Goal: Task Accomplishment & Management: Use online tool/utility

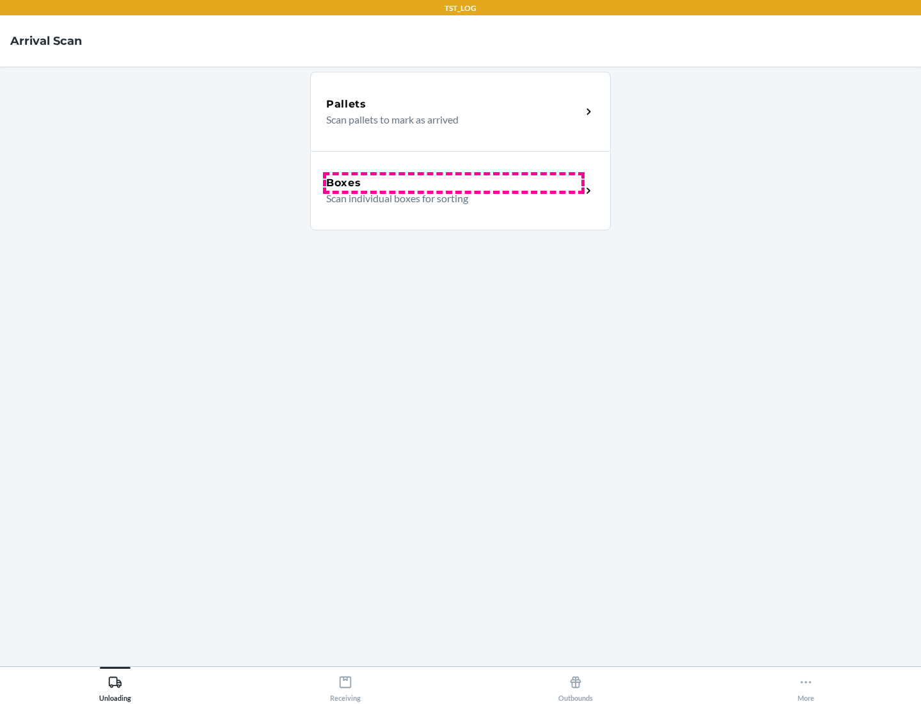
click at [454, 183] on div "Boxes" at bounding box center [453, 182] width 255 height 15
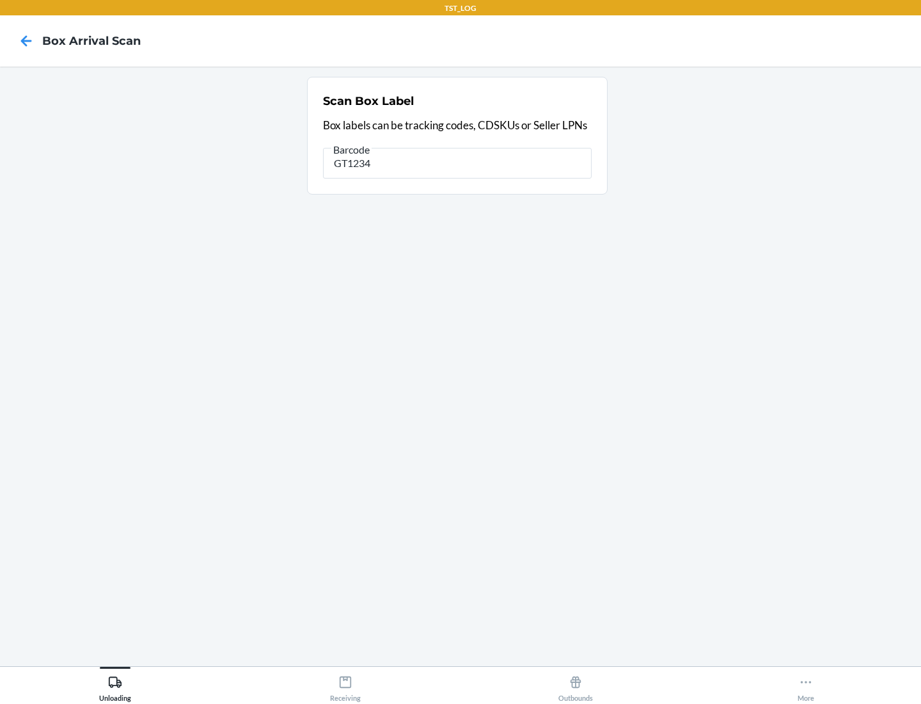
type input "GT1234"
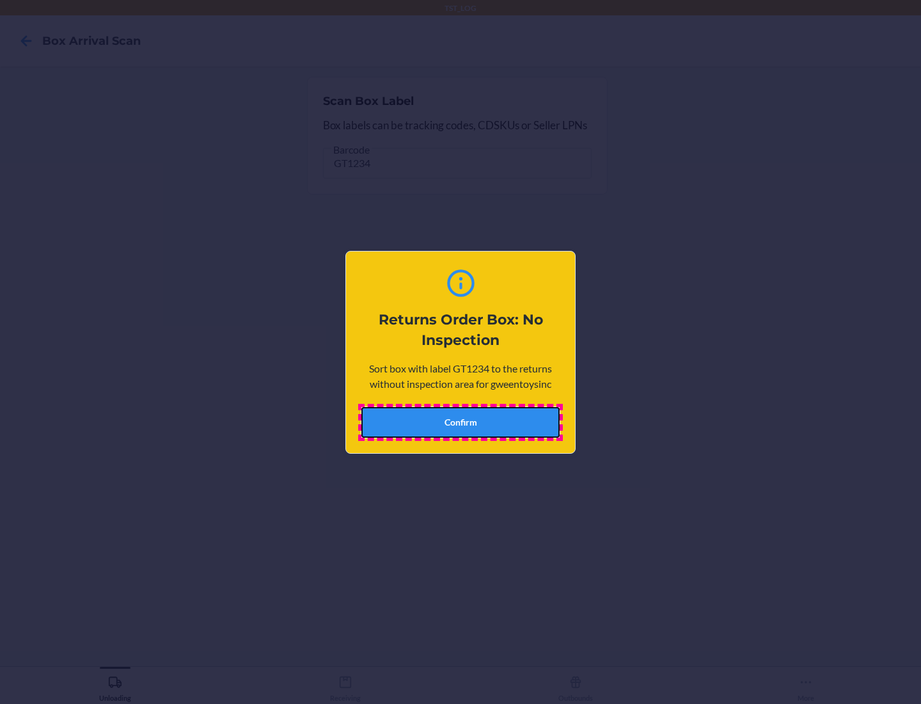
click at [461, 422] on button "Confirm" at bounding box center [460, 422] width 198 height 31
